Goal: Obtain resource: Obtain resource

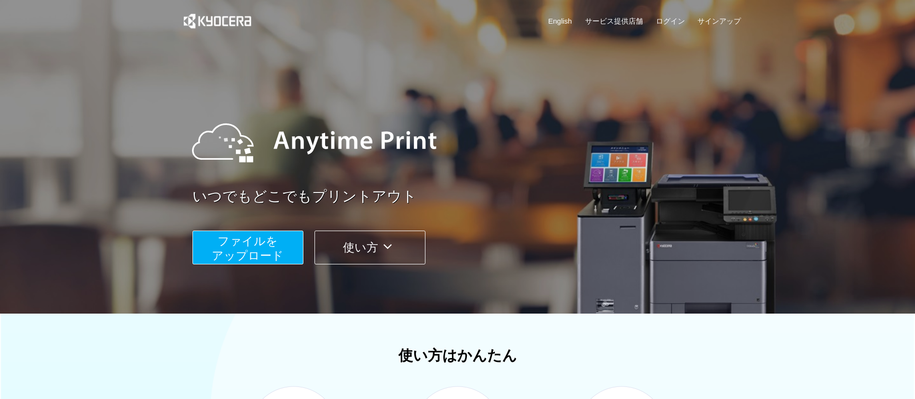
click at [253, 247] on span "ファイルを ​​アップロード" at bounding box center [248, 247] width 72 height 27
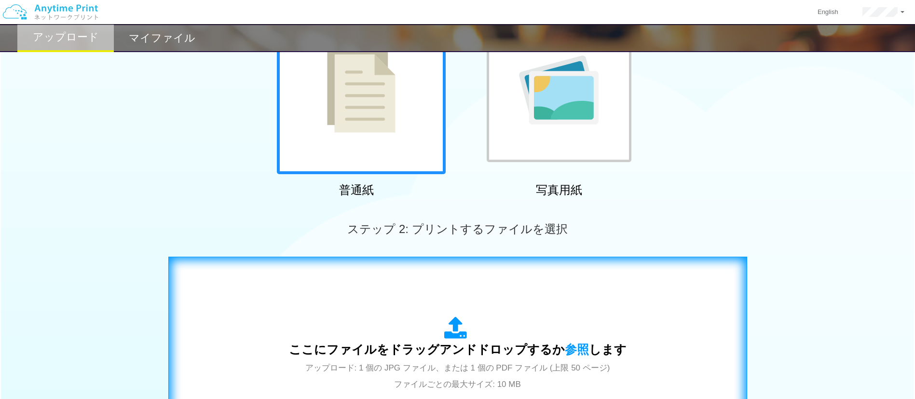
scroll to position [289, 0]
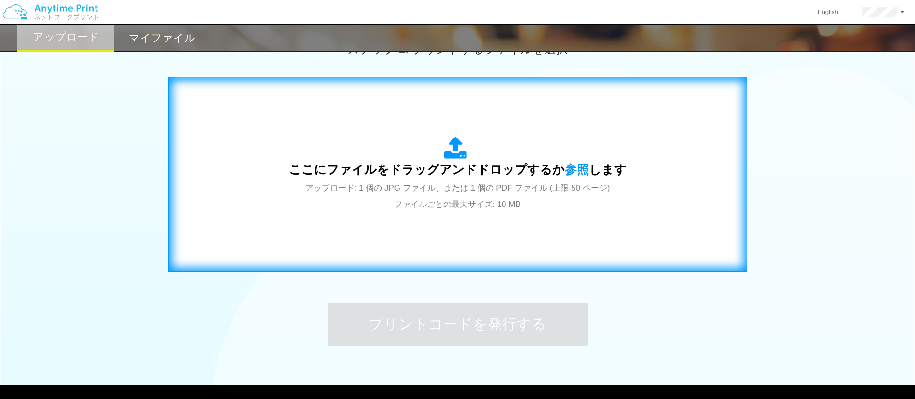
click at [295, 181] on div "ここにファイルをドラッグアンドドロップするか 参照 します アップロード: 1 個の JPG ファイル、または 1 個の PDF ファイル (上限 50 ペー…" at bounding box center [458, 174] width 338 height 75
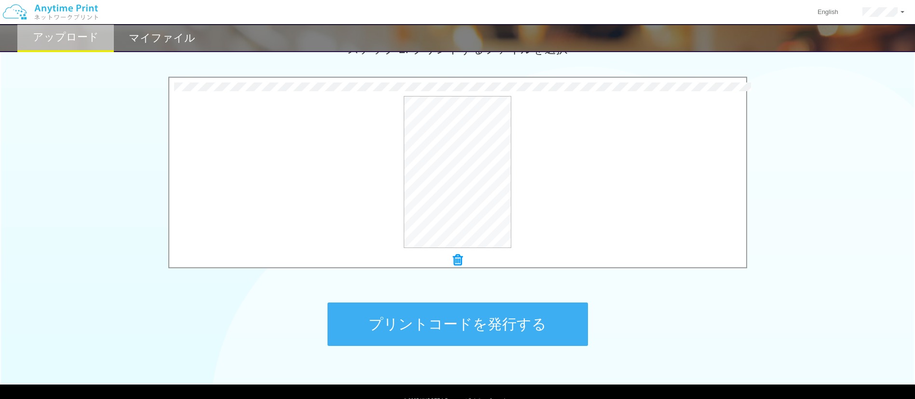
click at [428, 310] on button "プリントコードを発行する" at bounding box center [458, 323] width 260 height 43
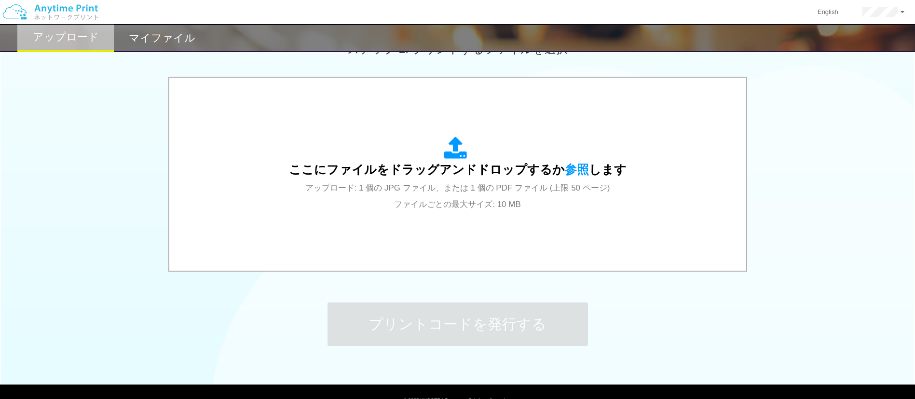
scroll to position [0, 0]
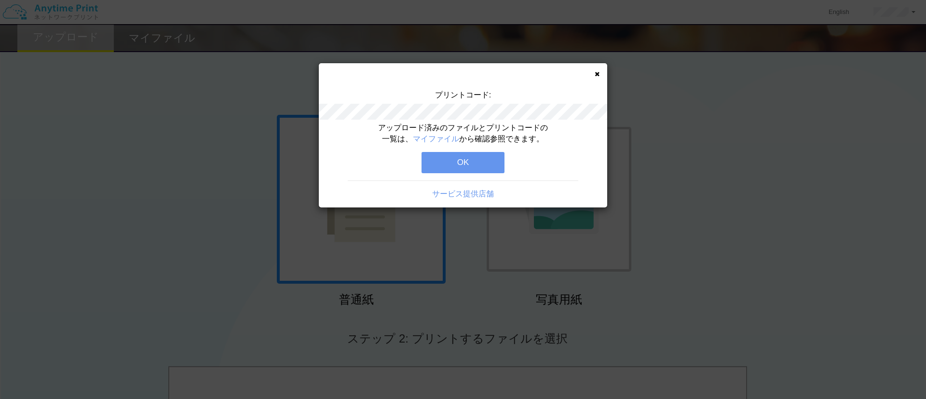
click at [470, 164] on button "OK" at bounding box center [463, 162] width 83 height 21
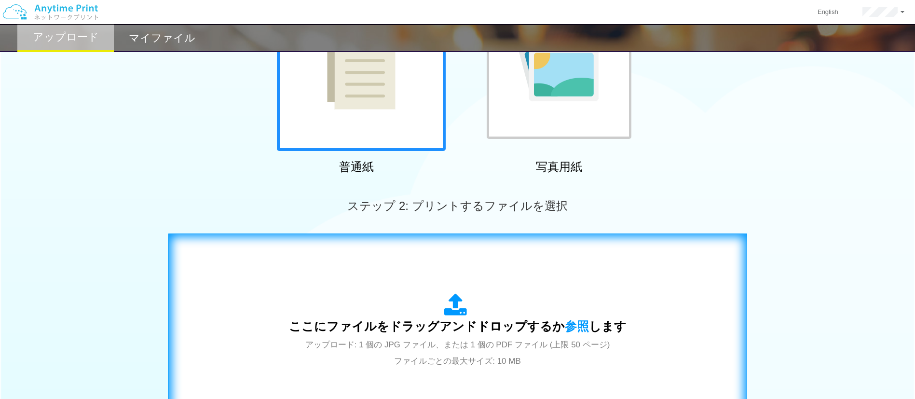
scroll to position [217, 0]
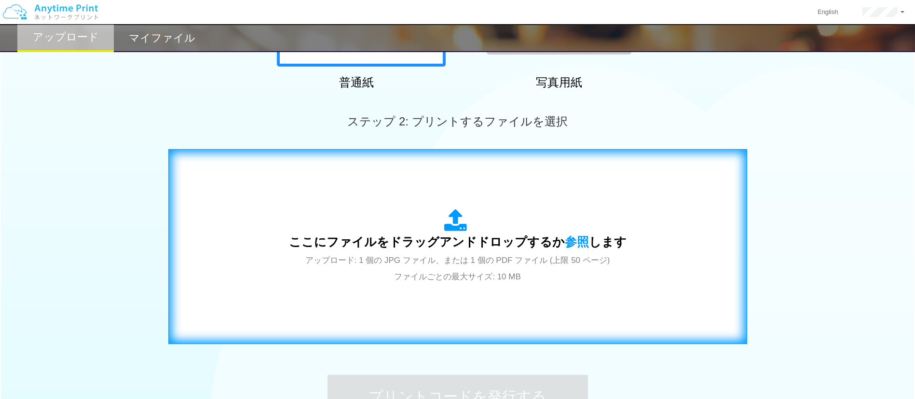
click at [479, 244] on span "ここにファイルをドラッグアンドドロップするか 参照 します" at bounding box center [458, 242] width 338 height 14
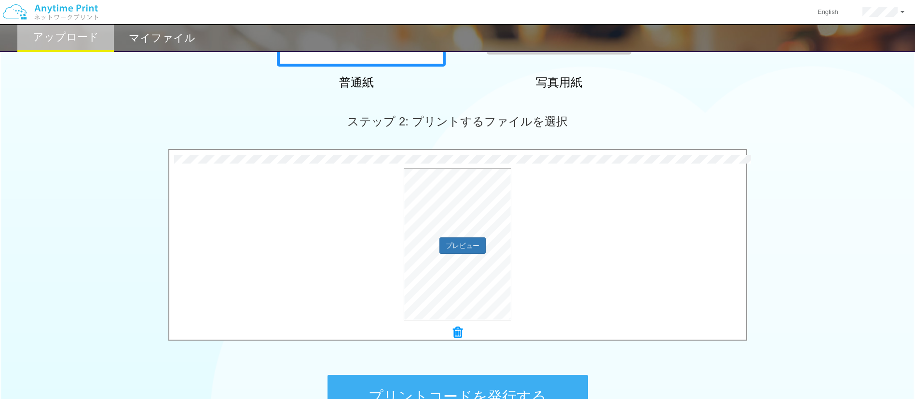
scroll to position [335, 0]
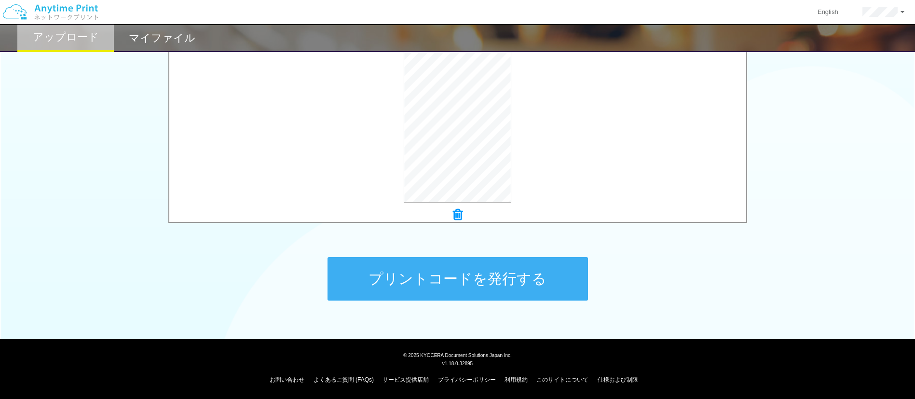
click at [410, 256] on div "プリントコードを発行する" at bounding box center [457, 278] width 289 height 101
click at [410, 267] on button "プリントコードを発行する" at bounding box center [458, 278] width 260 height 43
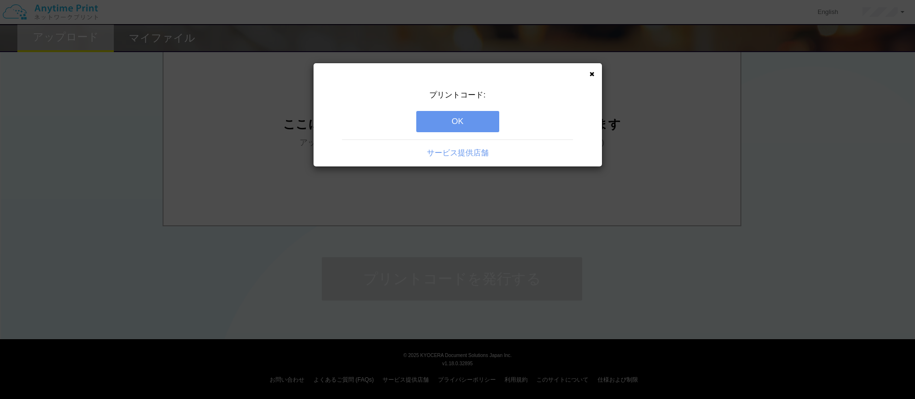
scroll to position [0, 0]
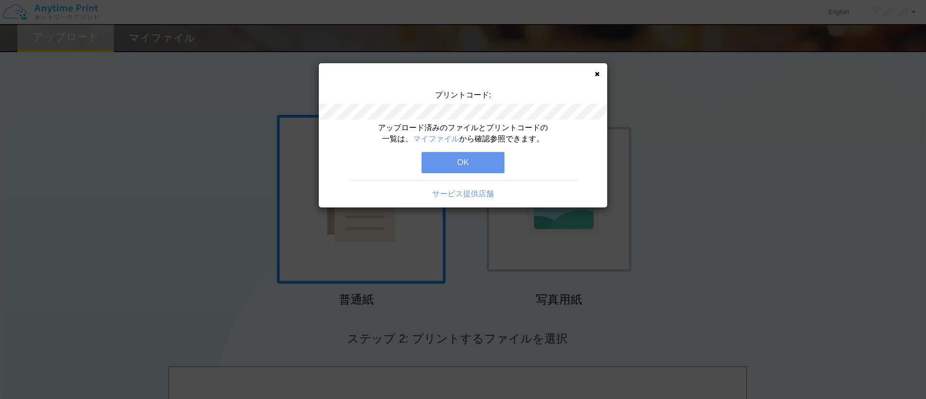
click at [480, 169] on button "OK" at bounding box center [463, 162] width 83 height 21
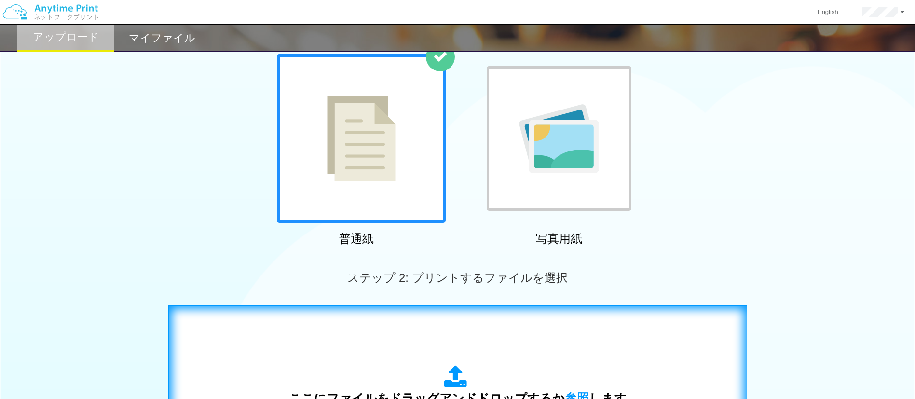
scroll to position [145, 0]
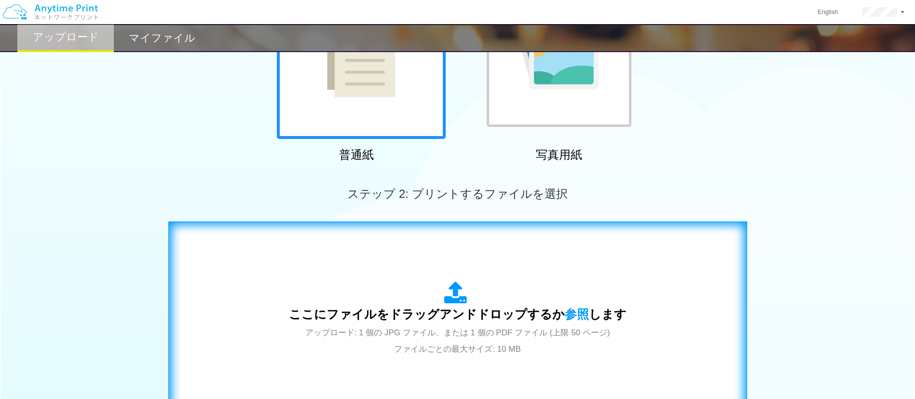
click at [426, 285] on div "ここにファイルをドラッグアンドドロップするか 参照 します アップロード: 1 個の JPG ファイル、または 1 個の PDF ファイル (上限 50 ペー…" at bounding box center [458, 318] width 338 height 75
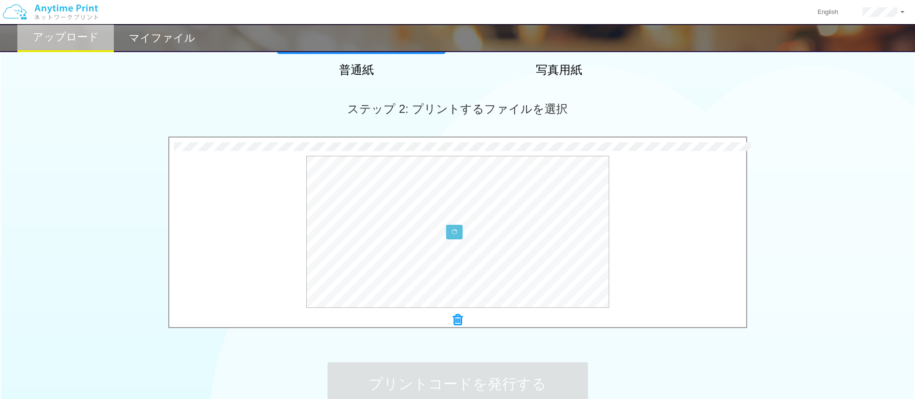
scroll to position [335, 0]
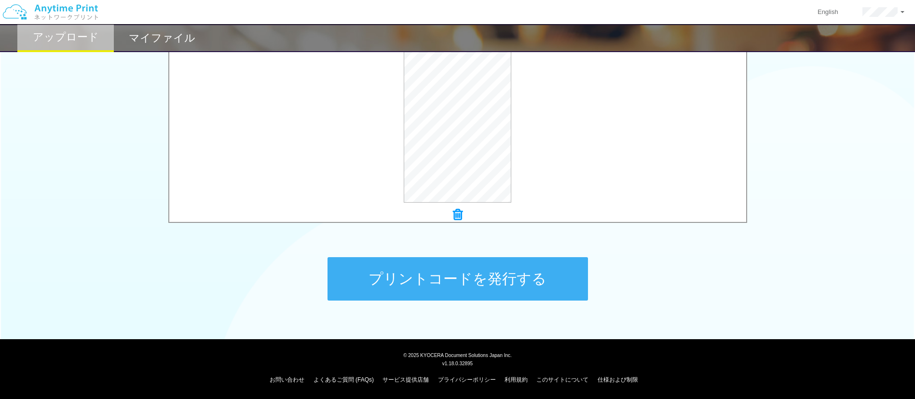
click at [411, 284] on button "プリントコードを発行する" at bounding box center [458, 278] width 260 height 43
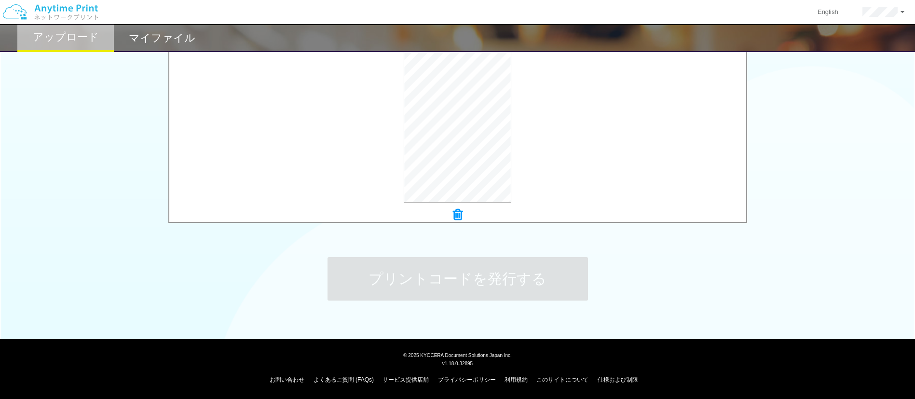
scroll to position [0, 0]
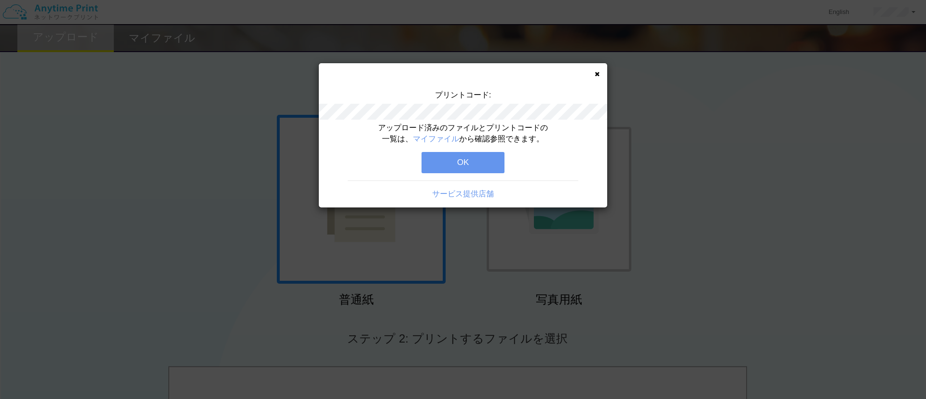
click at [453, 162] on button "OK" at bounding box center [463, 162] width 83 height 21
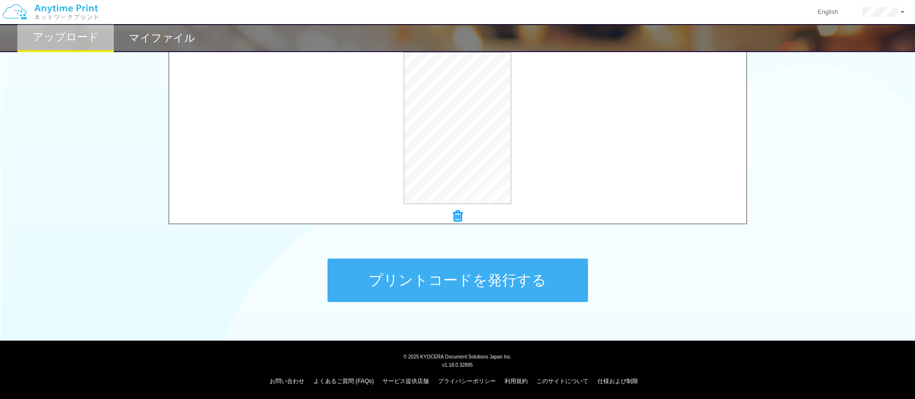
scroll to position [335, 0]
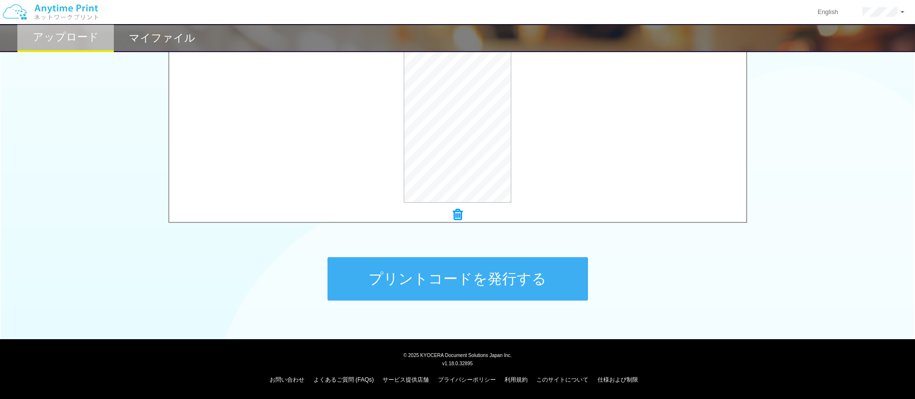
click at [505, 285] on button "プリントコードを発行する" at bounding box center [458, 278] width 260 height 43
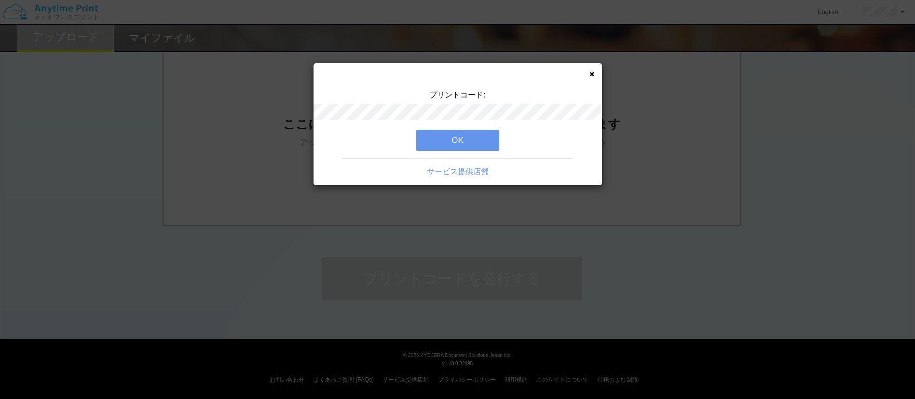
scroll to position [0, 0]
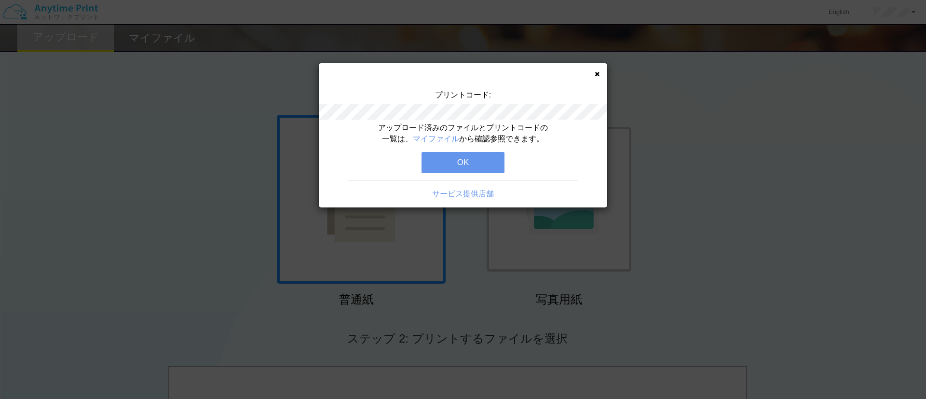
click at [475, 152] on button "OK" at bounding box center [463, 162] width 83 height 21
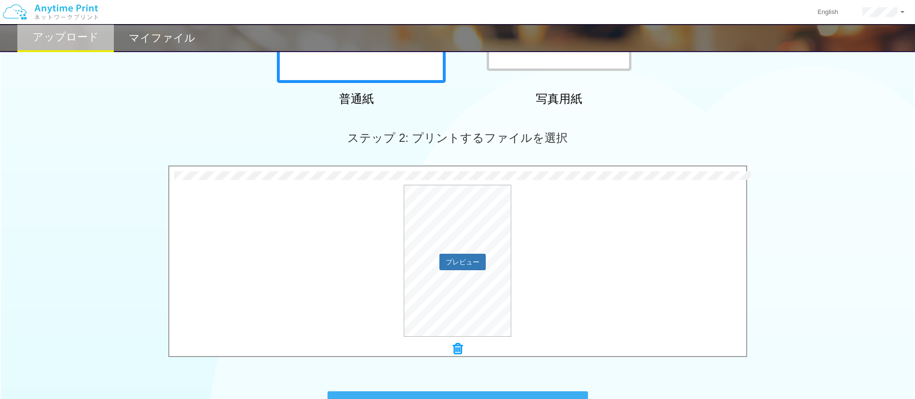
scroll to position [289, 0]
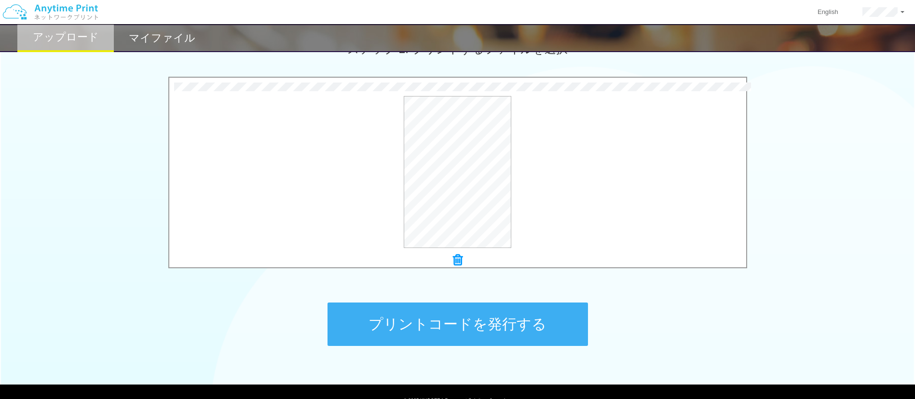
click at [439, 316] on button "プリントコードを発行する" at bounding box center [458, 323] width 260 height 43
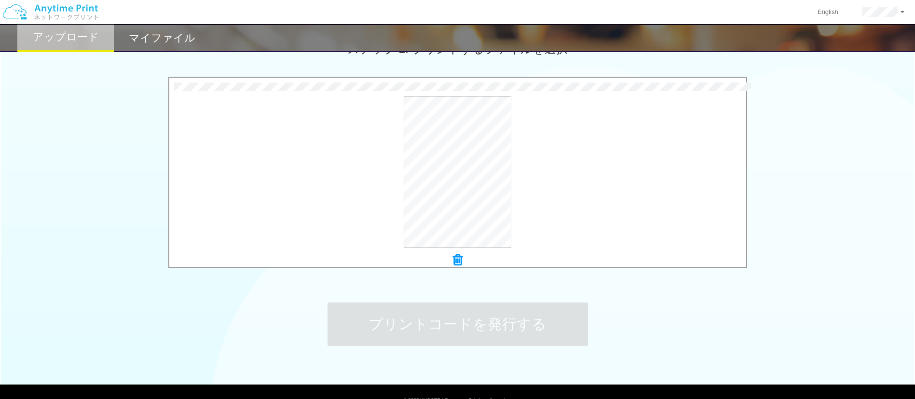
scroll to position [0, 0]
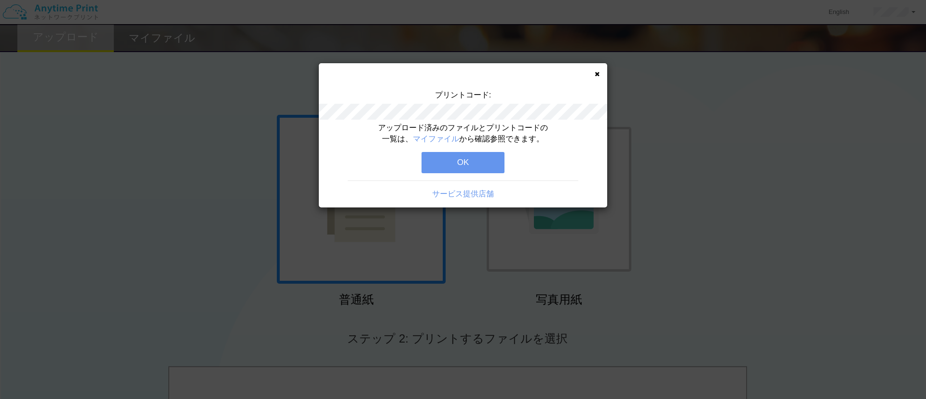
click at [467, 168] on button "OK" at bounding box center [463, 162] width 83 height 21
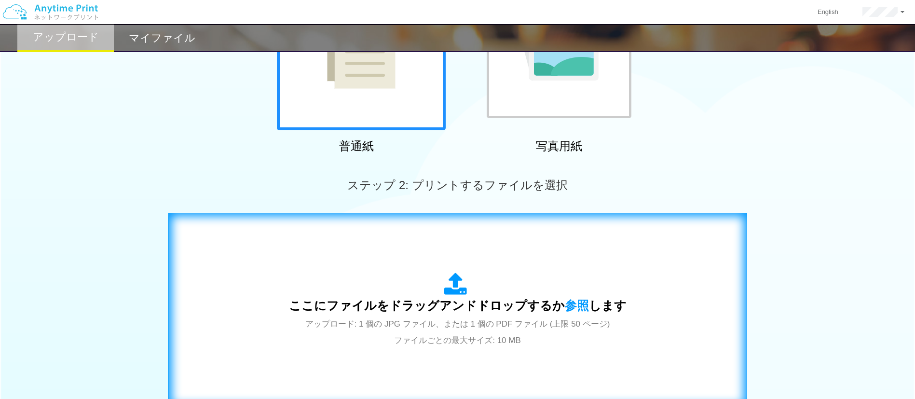
scroll to position [217, 0]
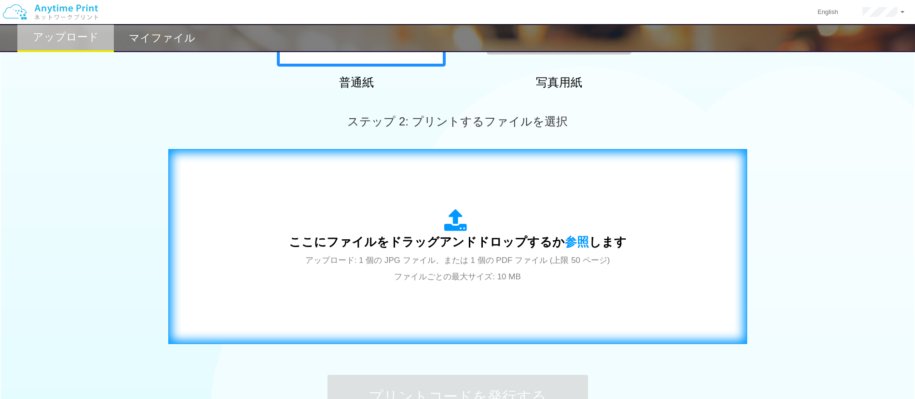
click at [583, 198] on div "ここにファイルをドラッグアンドドロップするか 参照 します アップロード: 1 個の JPG ファイル、または 1 個の PDF ファイル (上限 50 ペー…" at bounding box center [457, 246] width 559 height 175
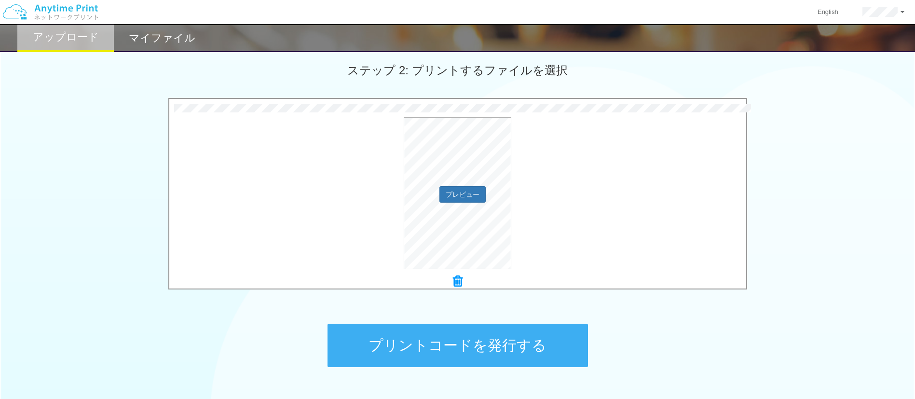
scroll to position [335, 0]
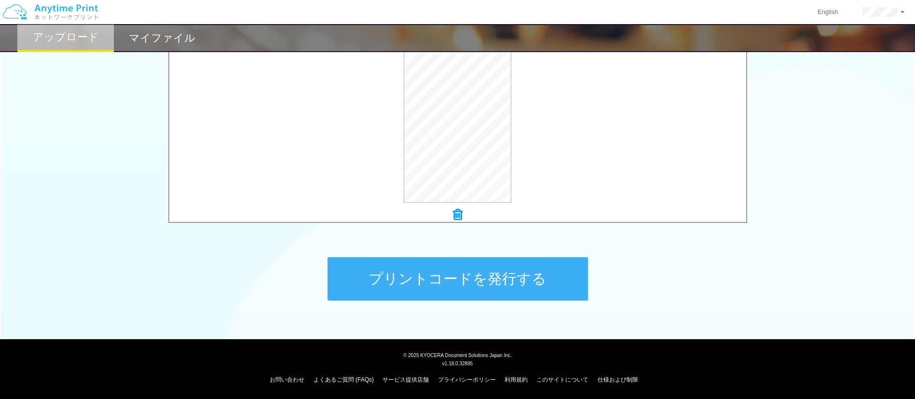
click at [429, 272] on button "プリントコードを発行する" at bounding box center [458, 278] width 260 height 43
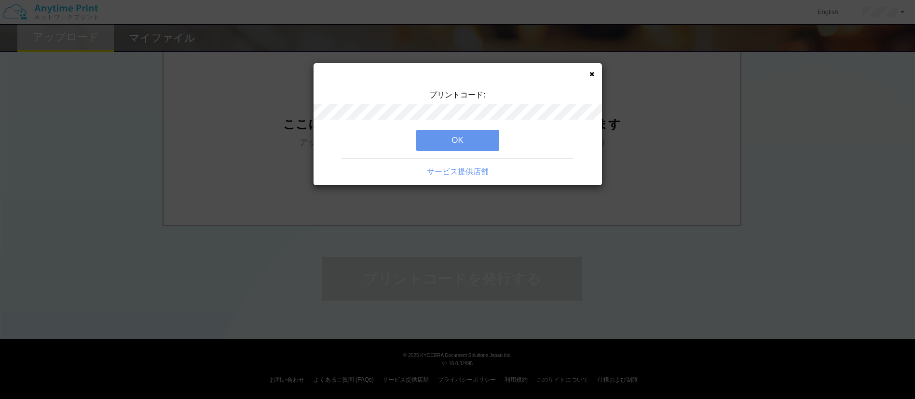
scroll to position [0, 0]
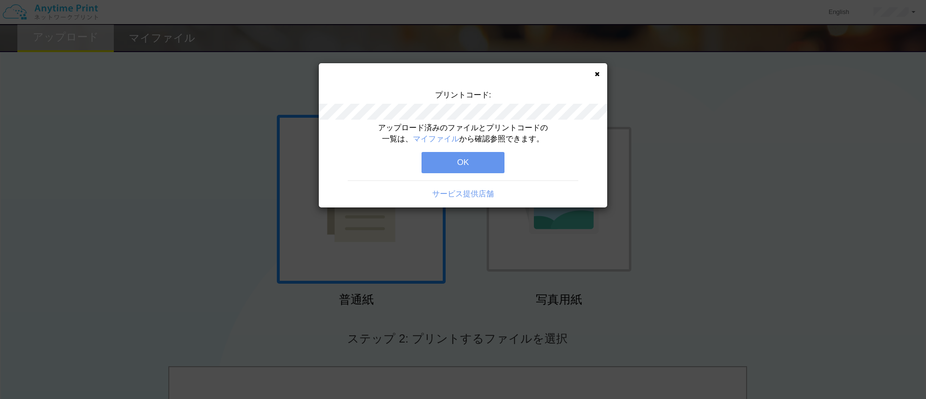
click at [442, 123] on div "アップロード済みのファイルとプリントコードの一覧は、 マイファイル から確認参照できます。" at bounding box center [463, 134] width 173 height 22
drag, startPoint x: 451, startPoint y: 159, endPoint x: 456, endPoint y: 163, distance: 6.5
click at [451, 159] on button "OK" at bounding box center [463, 162] width 83 height 21
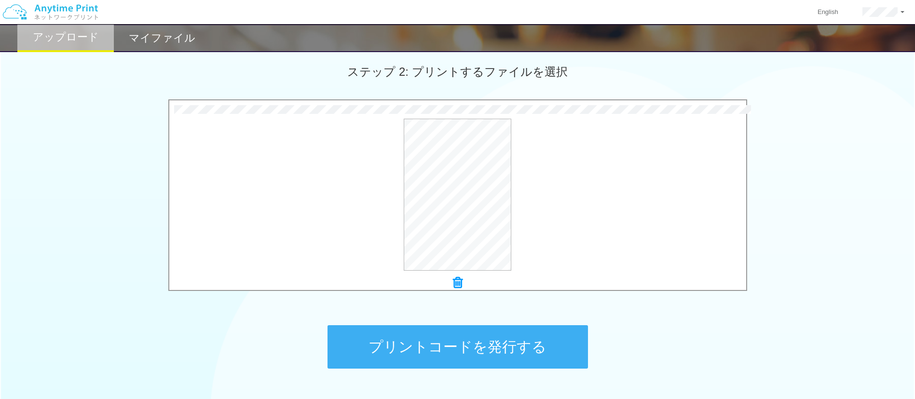
scroll to position [289, 0]
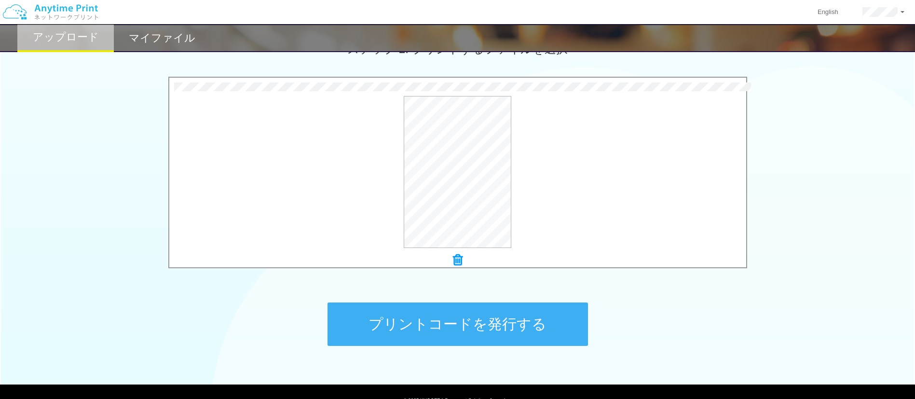
click at [469, 334] on button "プリントコードを発行する" at bounding box center [458, 323] width 260 height 43
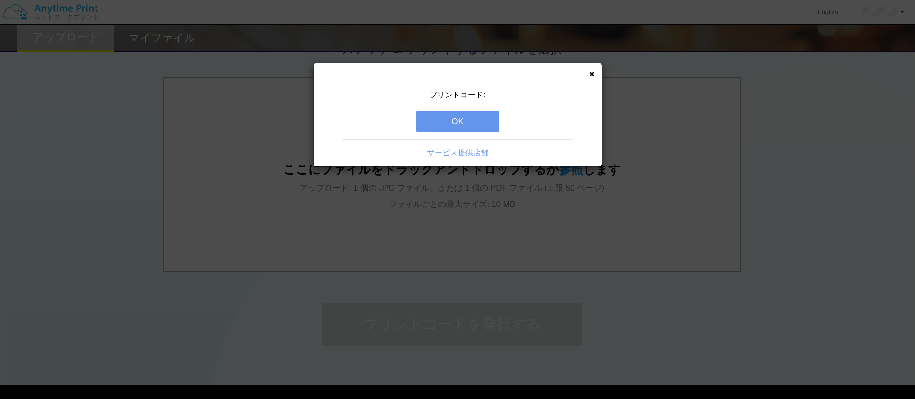
scroll to position [0, 0]
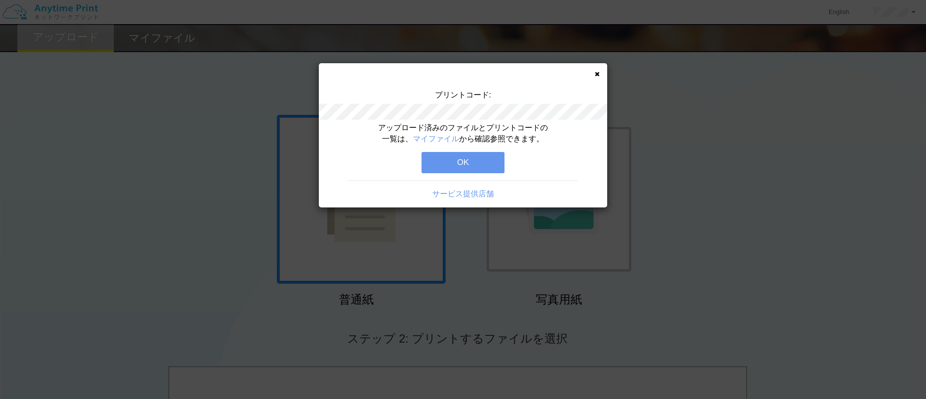
click at [475, 168] on button "OK" at bounding box center [463, 162] width 83 height 21
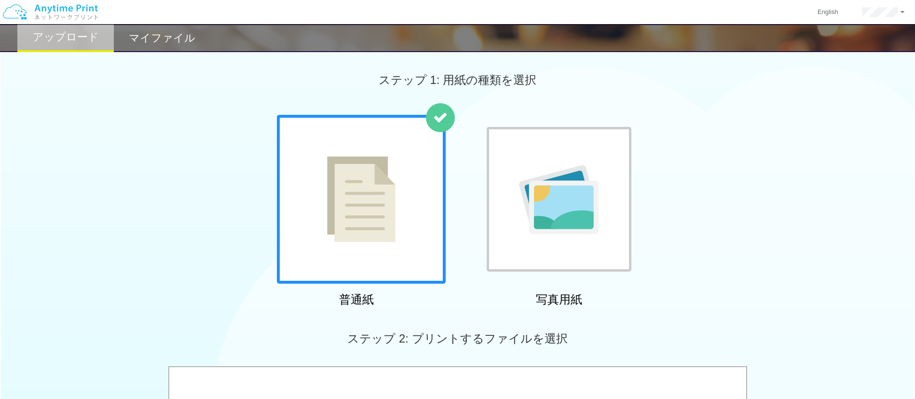
click at [162, 21] on div "English アカウント設定 ログアウト" at bounding box center [457, 12] width 915 height 25
click at [161, 32] on h2 "マイファイル" at bounding box center [162, 38] width 67 height 12
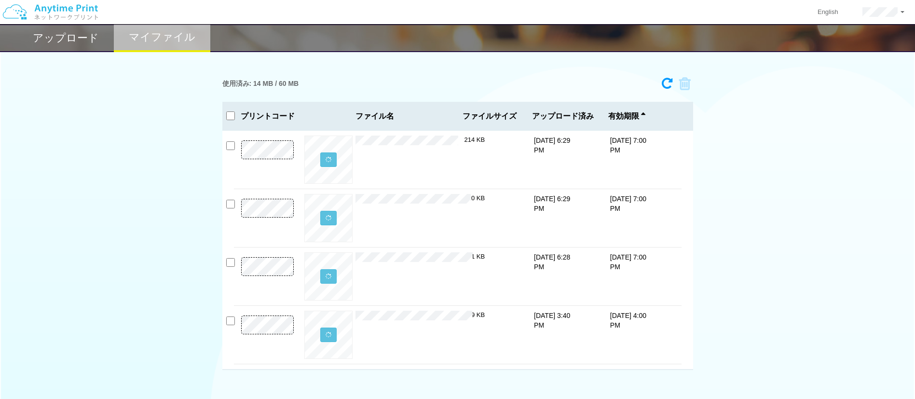
click at [457, 147] on div "× ストレスチェック制度 _ smile-village.pdf" at bounding box center [410, 160] width 109 height 48
click at [325, 155] on button at bounding box center [328, 160] width 15 height 14
click at [325, 155] on button "プレビュー" at bounding box center [328, 159] width 36 height 13
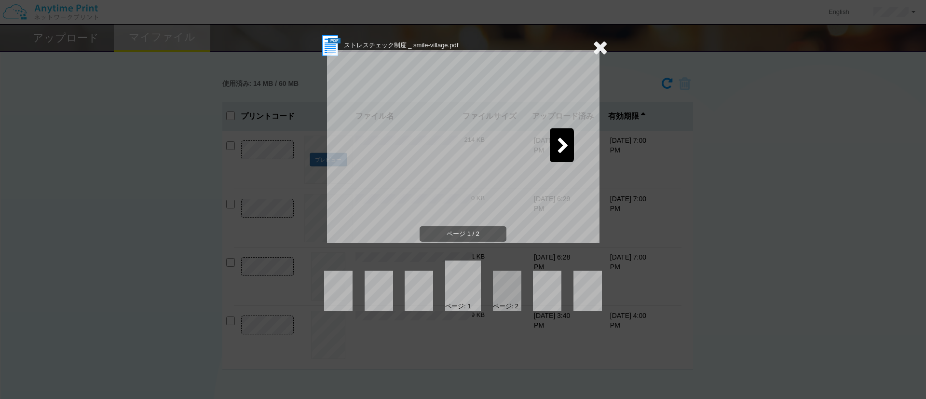
click at [608, 49] on div "ストレスチェック制度 _ smile-village.pdf ページ 1 / 2 ページ: 1 ページ: 2" at bounding box center [463, 199] width 926 height 399
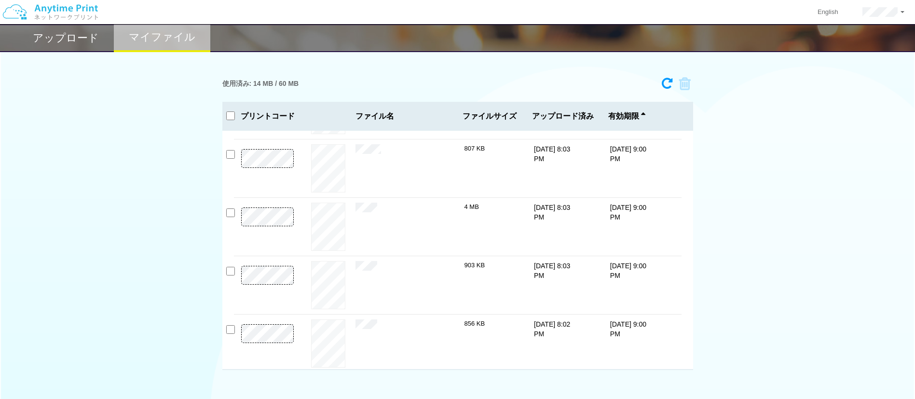
scroll to position [520, 0]
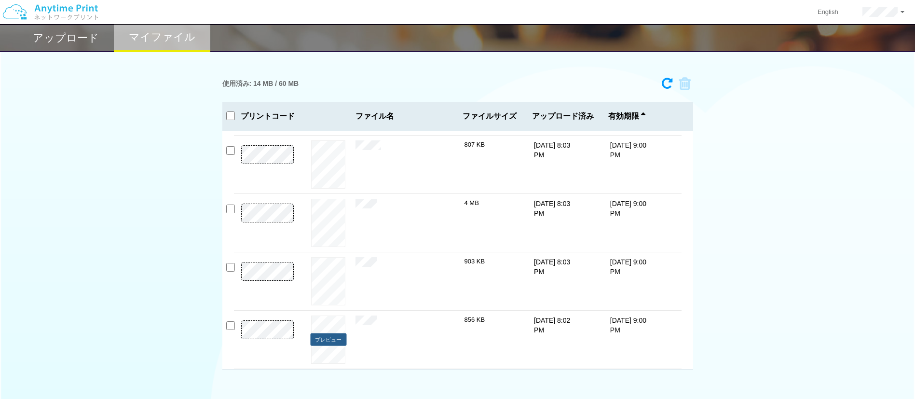
click at [328, 338] on button "プレビュー" at bounding box center [328, 339] width 36 height 13
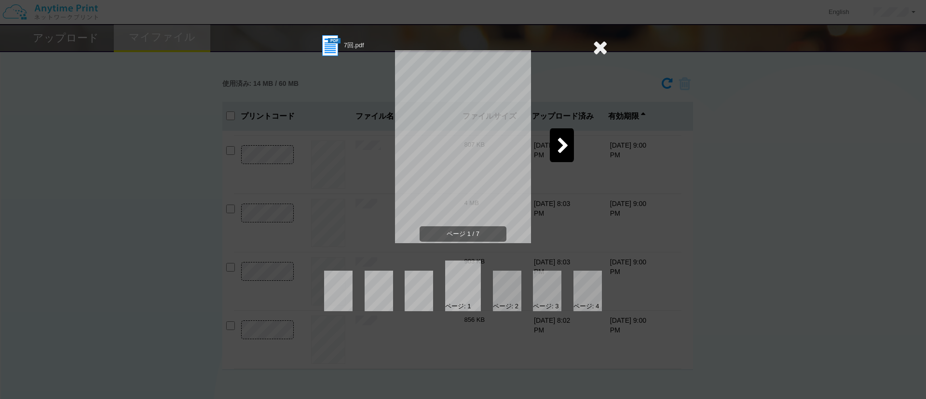
click at [595, 55] on icon at bounding box center [600, 47] width 15 height 19
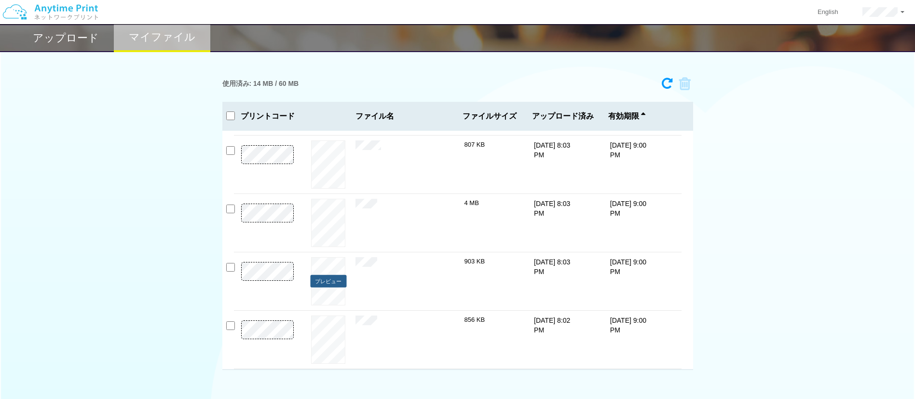
click at [330, 277] on button "プレビュー" at bounding box center [328, 281] width 36 height 13
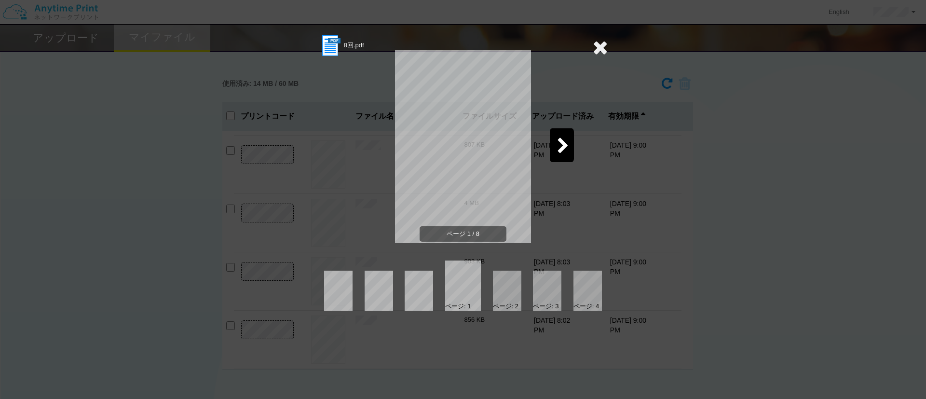
click at [601, 48] on icon at bounding box center [600, 47] width 15 height 19
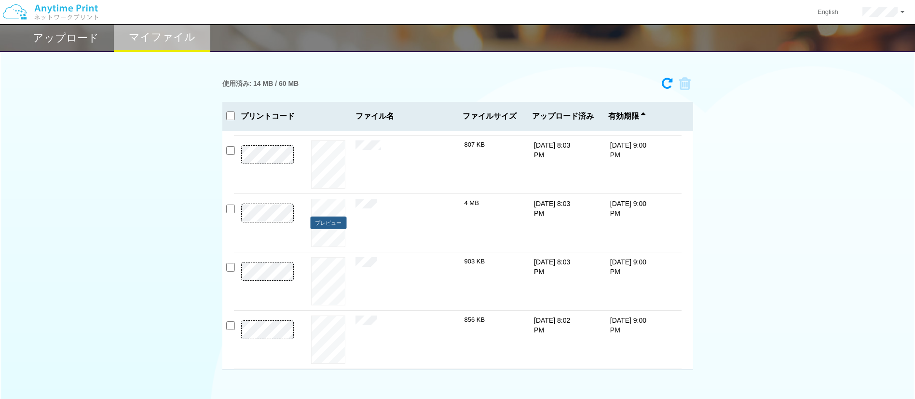
click at [324, 223] on button "プレビュー" at bounding box center [328, 223] width 36 height 13
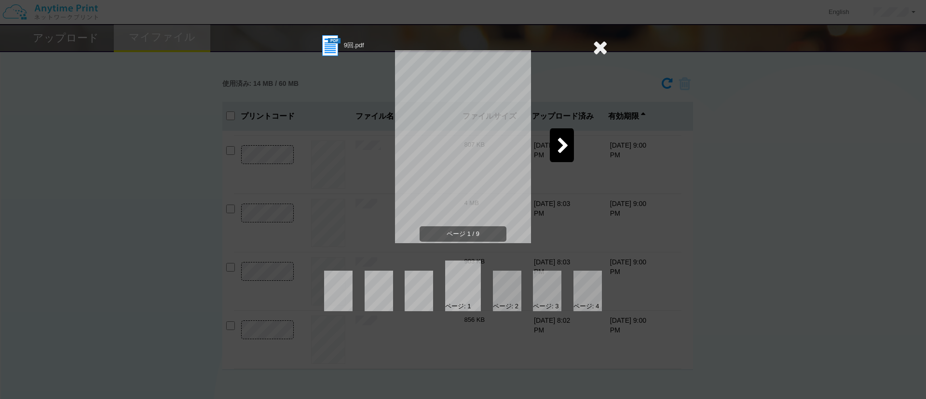
click at [600, 46] on icon at bounding box center [600, 47] width 15 height 19
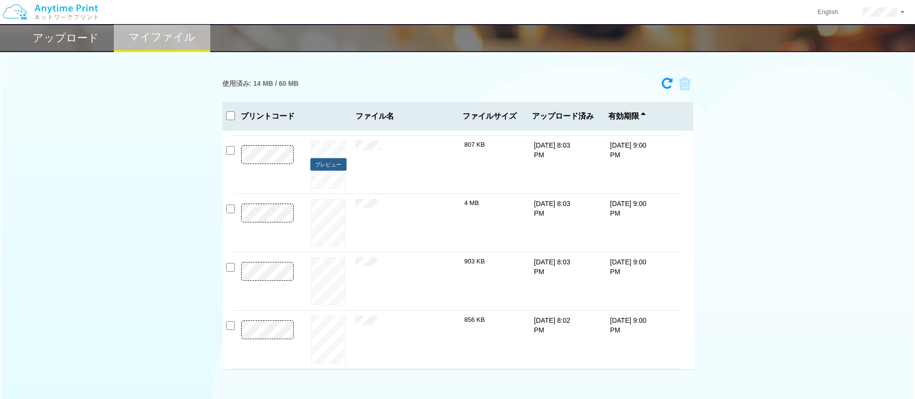
click at [325, 164] on button "プレビュー" at bounding box center [328, 164] width 36 height 13
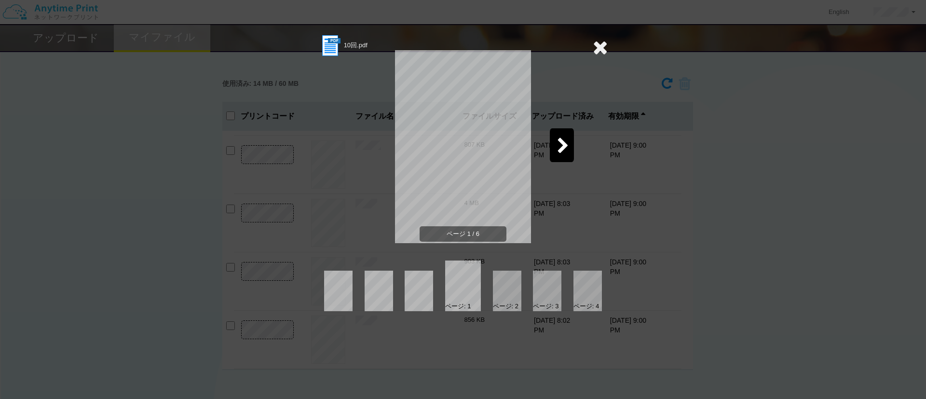
click at [595, 50] on icon at bounding box center [600, 47] width 15 height 19
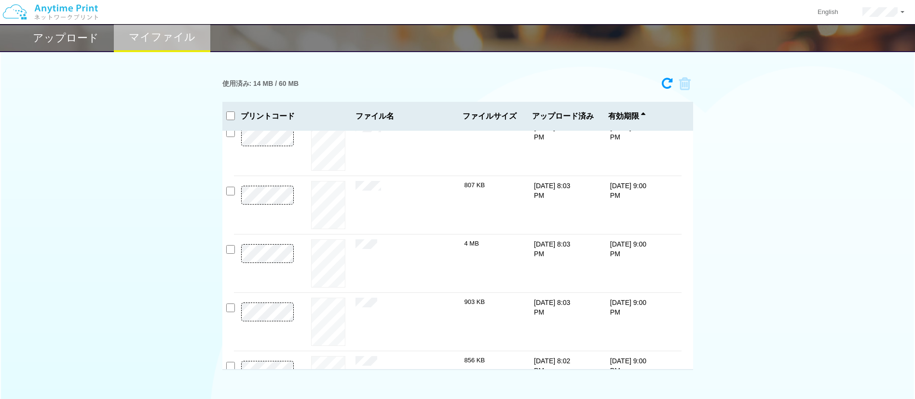
scroll to position [448, 0]
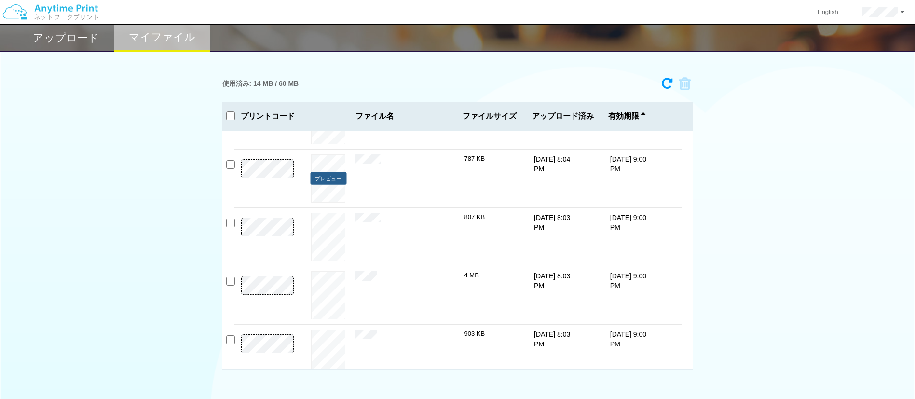
click at [331, 177] on button "プレビュー" at bounding box center [328, 178] width 36 height 13
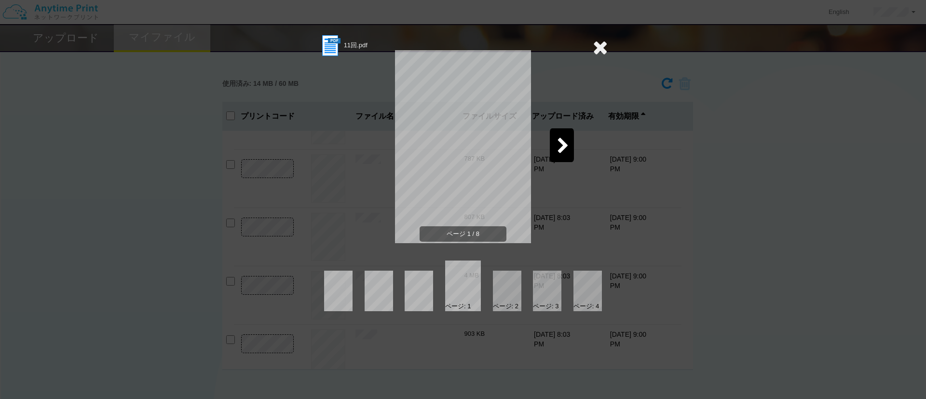
click at [602, 51] on icon at bounding box center [600, 47] width 15 height 19
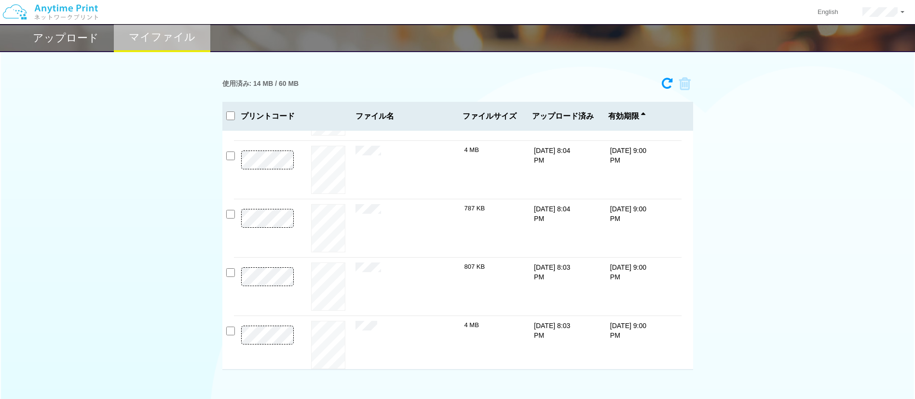
scroll to position [376, 0]
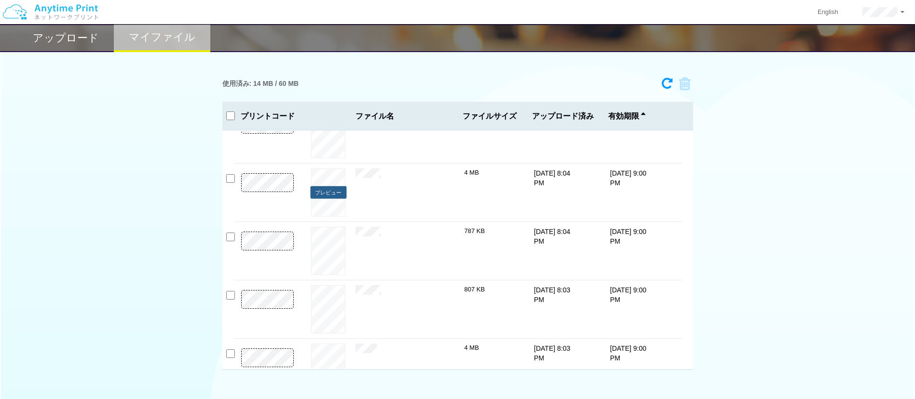
click at [333, 190] on button "プレビュー" at bounding box center [328, 192] width 36 height 13
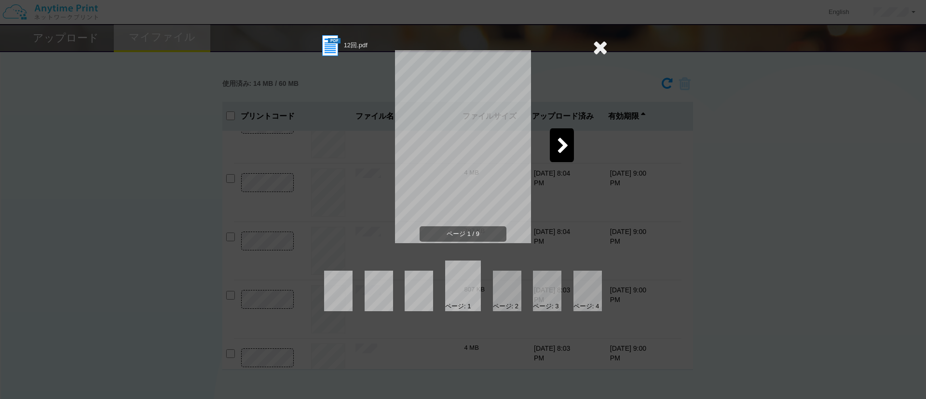
click at [603, 47] on icon at bounding box center [600, 47] width 15 height 19
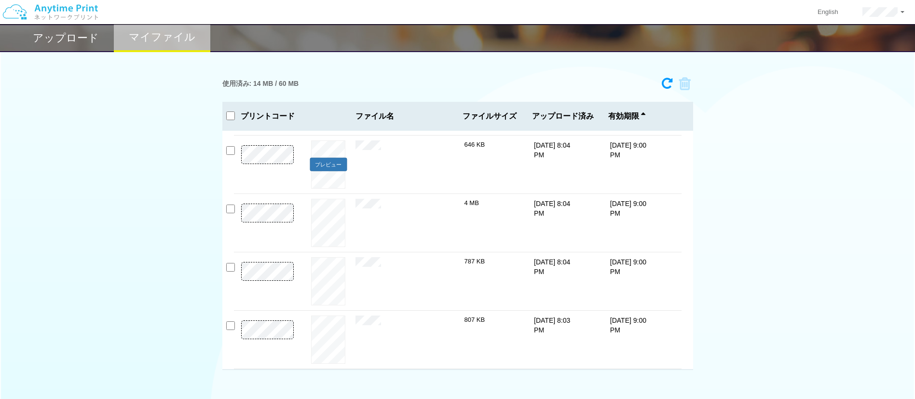
scroll to position [303, 0]
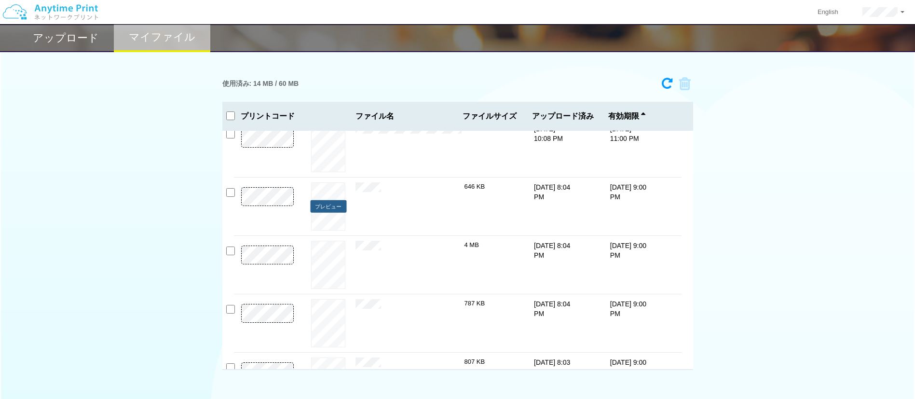
click at [318, 203] on button "プレビュー" at bounding box center [328, 206] width 36 height 13
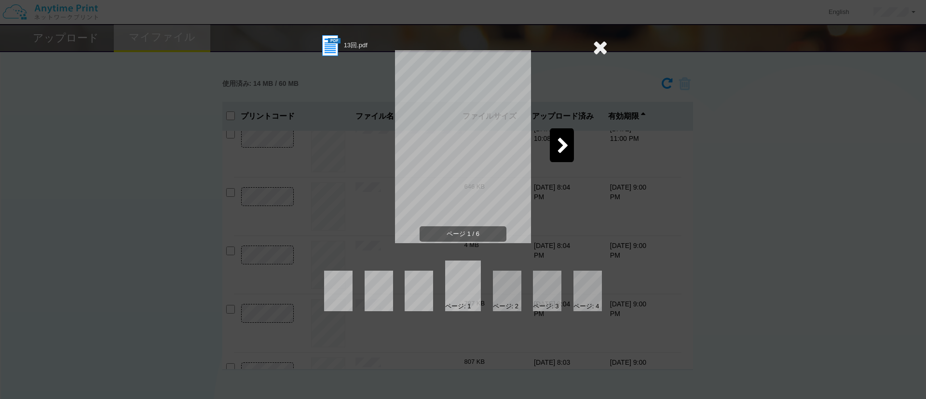
click at [605, 49] on icon at bounding box center [600, 47] width 15 height 19
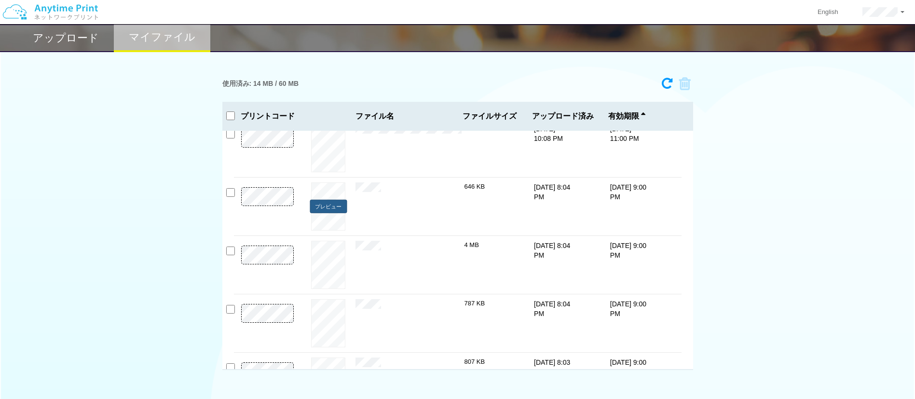
scroll to position [231, 0]
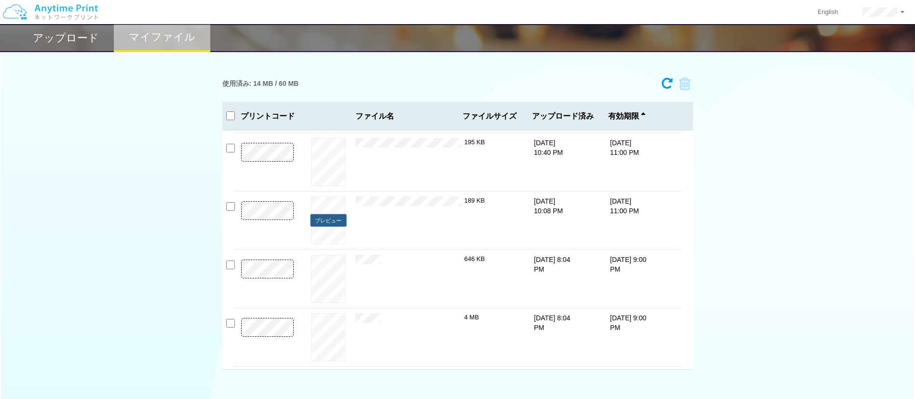
click at [327, 220] on button "プレビュー" at bounding box center [328, 220] width 36 height 13
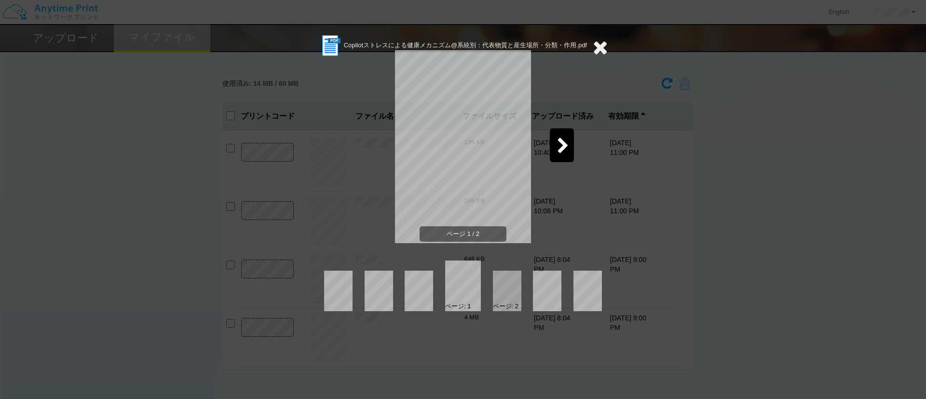
click at [548, 135] on div "ページ 1 / 2" at bounding box center [462, 154] width 289 height 193
click at [556, 138] on div at bounding box center [562, 145] width 24 height 34
drag, startPoint x: 590, startPoint y: 39, endPoint x: 596, endPoint y: 44, distance: 7.9
click at [587, 40] on div "Copilotストレスによる健康メカニズム@系統別：代表物質と産生場所・分類・作用.pdf" at bounding box center [452, 46] width 269 height 24
click at [605, 49] on icon at bounding box center [600, 47] width 15 height 19
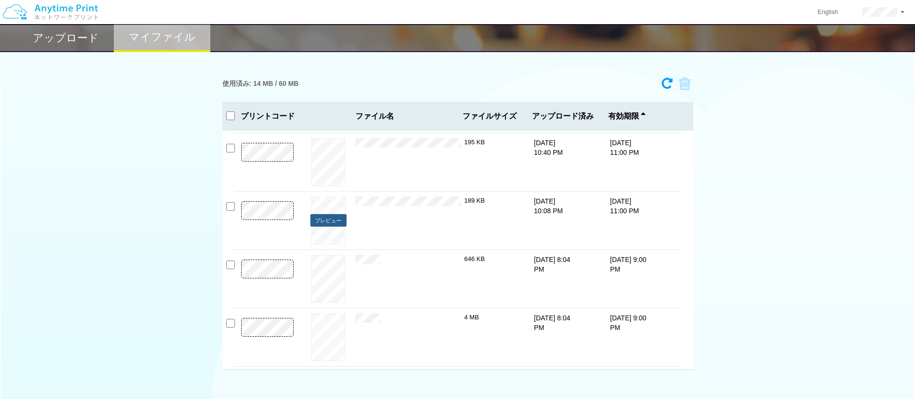
click at [326, 215] on button "プレビュー" at bounding box center [328, 220] width 36 height 13
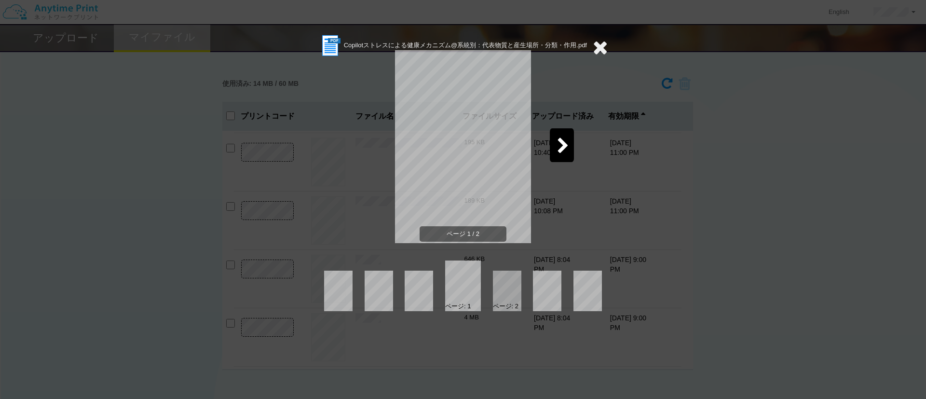
click at [165, 222] on div "Copilotストレスによる健康メカニズム@系統別：代表物質と産生場所・分類・作用.pdf ページ 1 / 2 ページ: 1 ページ: 2" at bounding box center [463, 199] width 926 height 399
